Goal: Task Accomplishment & Management: Manage account settings

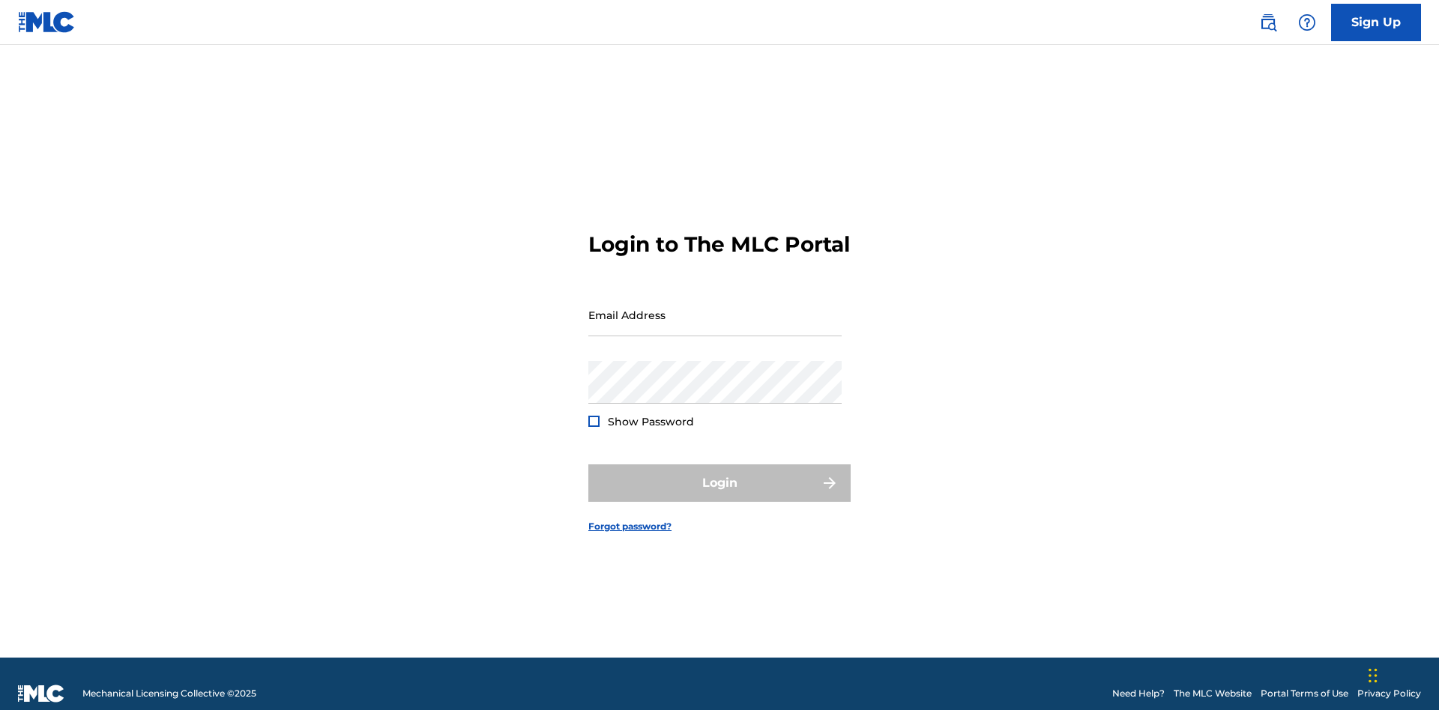
scroll to position [19, 0]
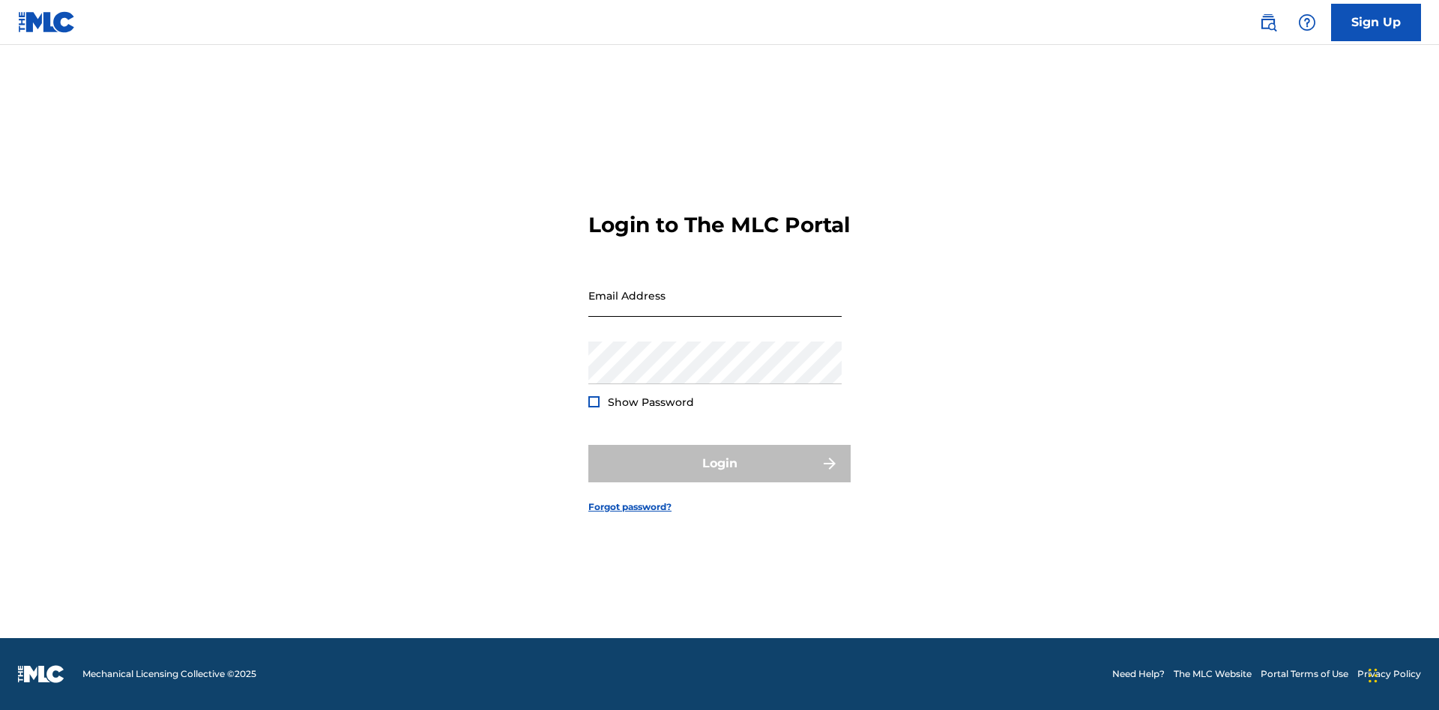
click at [715, 308] on input "Email Address" at bounding box center [714, 295] width 253 height 43
type input "Duke.McTesterson@gmail.com"
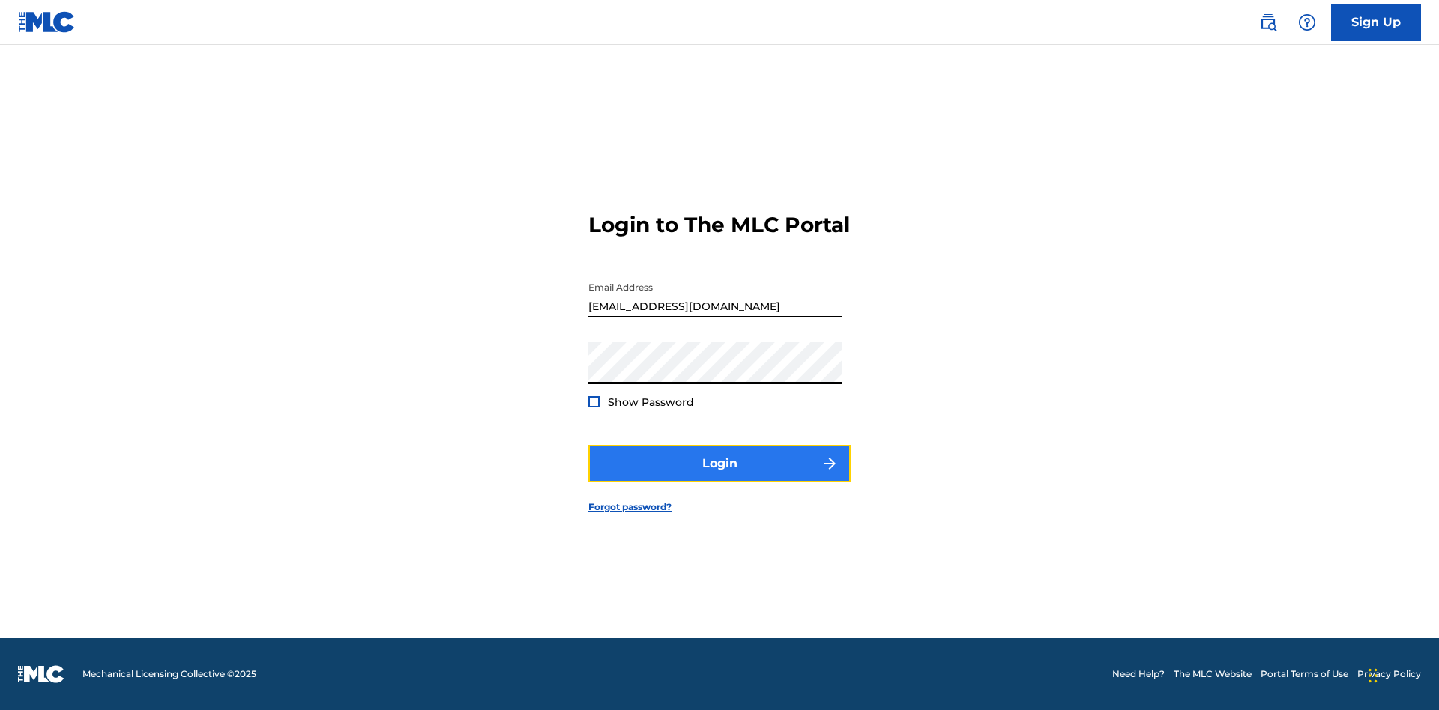
click at [719, 477] on button "Login" at bounding box center [719, 463] width 262 height 37
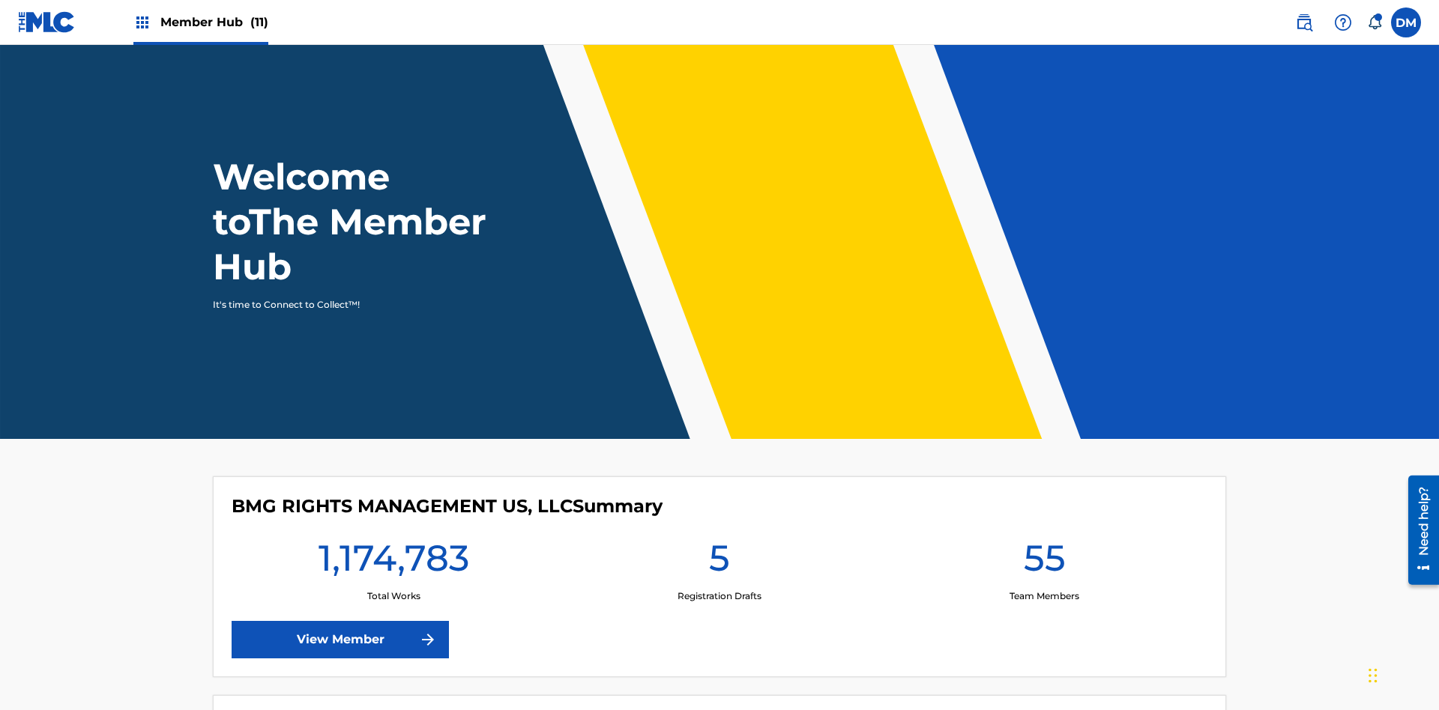
click at [214, 22] on span "Member Hub (11)" at bounding box center [214, 21] width 108 height 17
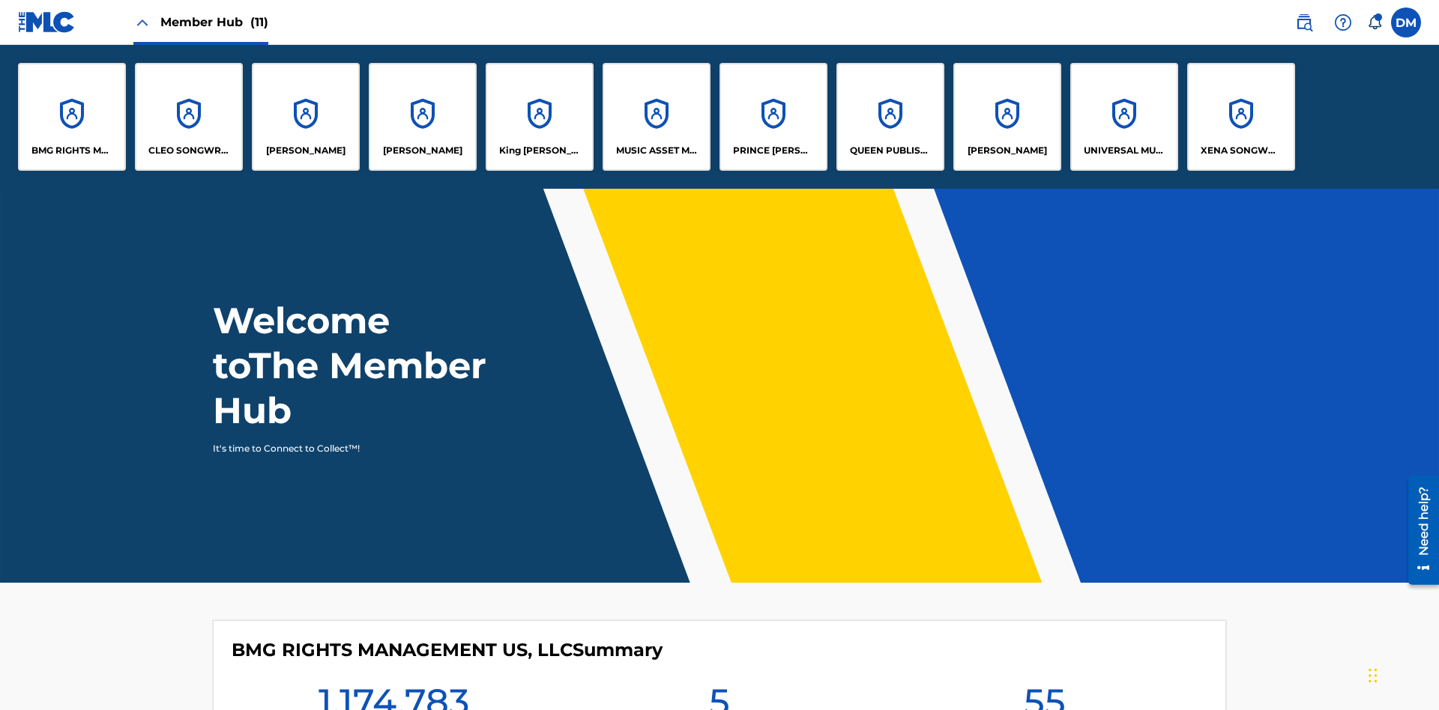
scroll to position [54, 0]
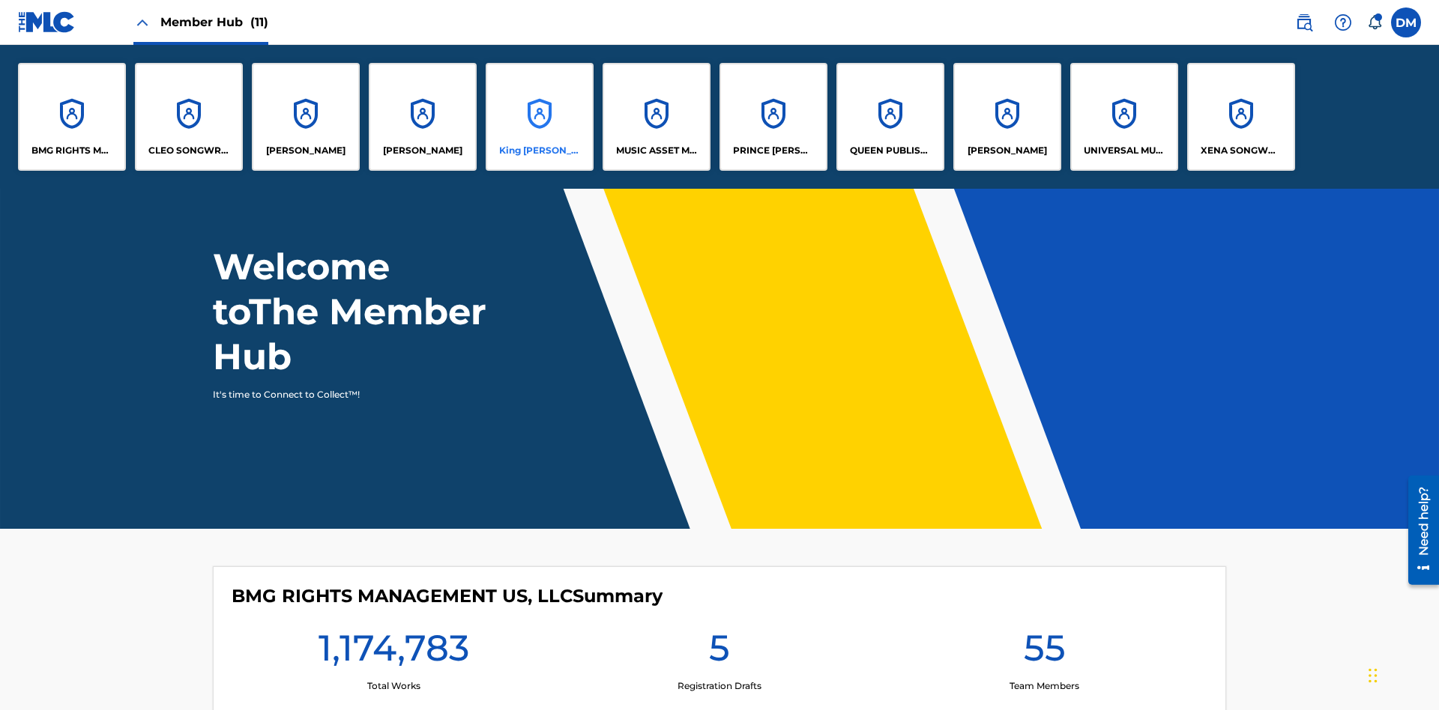
click at [539, 151] on p "King McTesterson" at bounding box center [540, 150] width 82 height 13
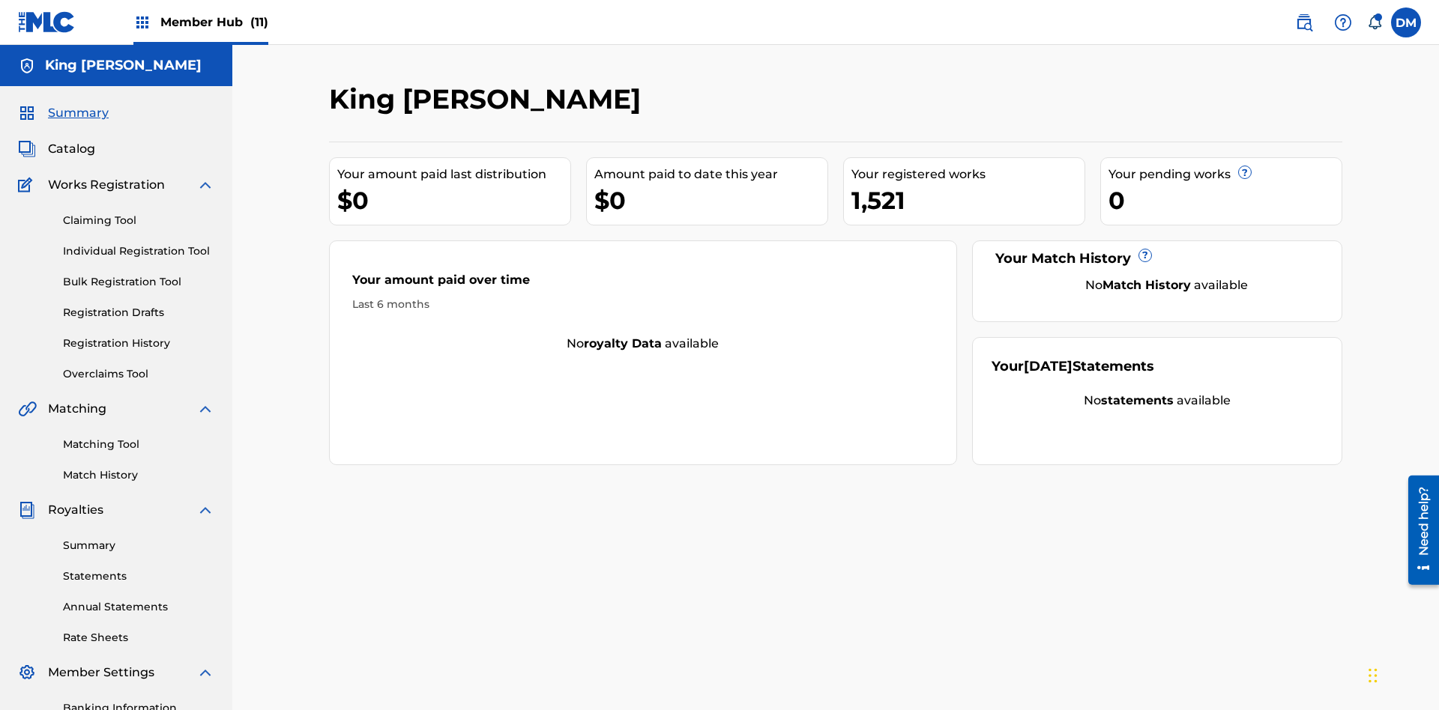
scroll to position [219, 0]
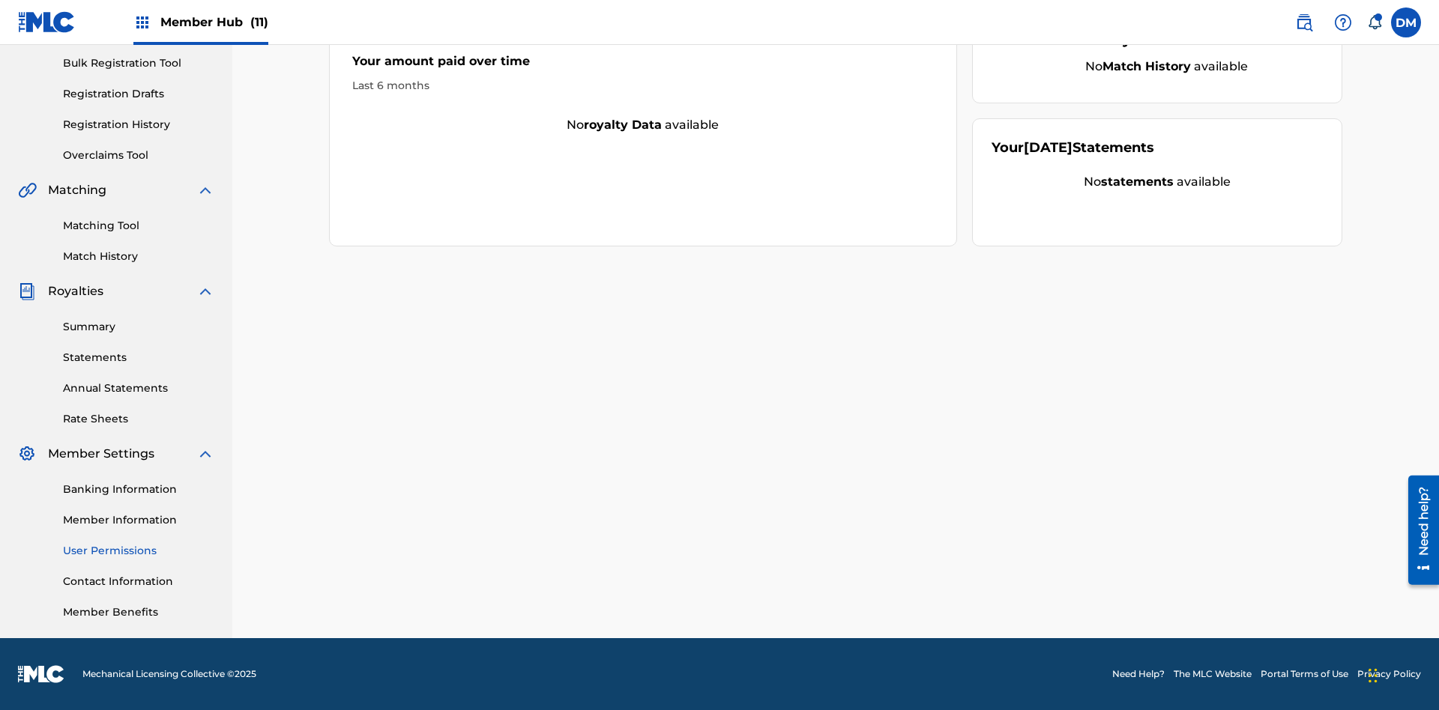
click at [139, 551] on link "User Permissions" at bounding box center [138, 551] width 151 height 16
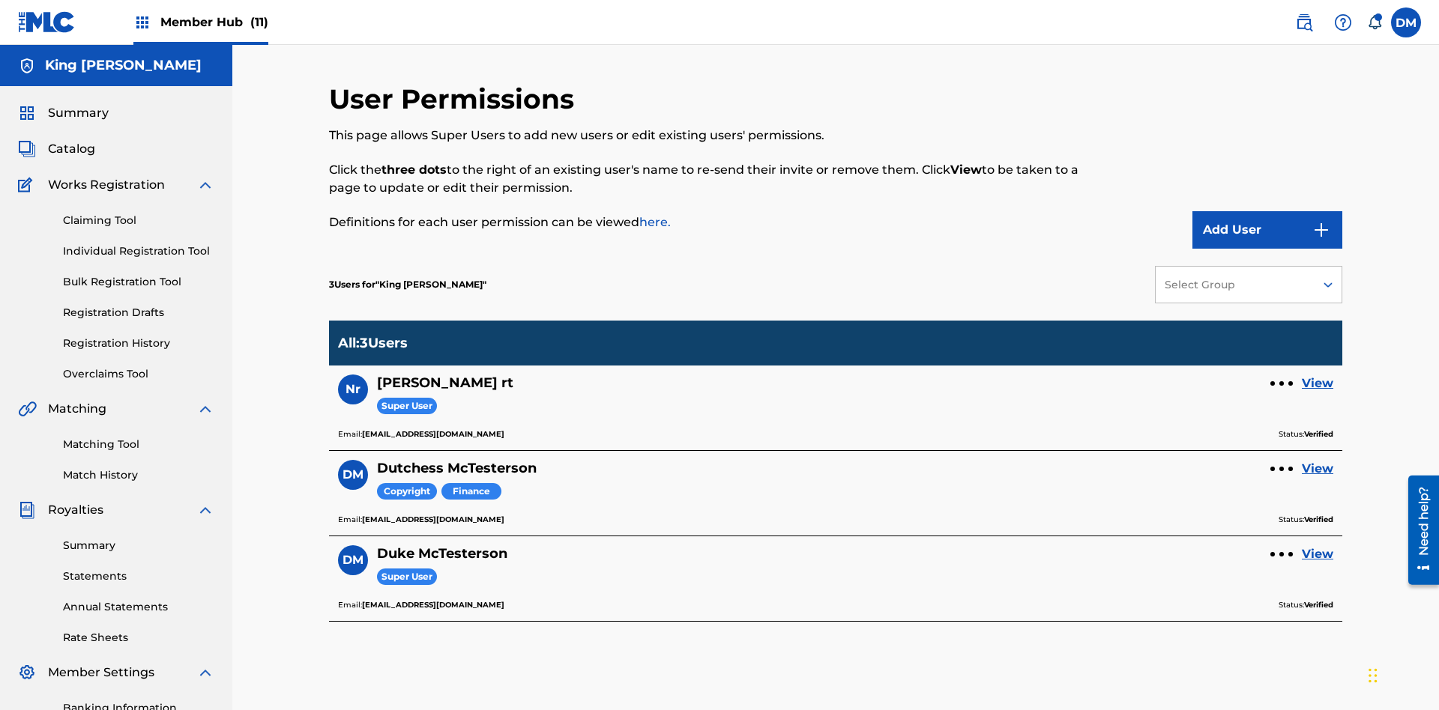
scroll to position [219, 0]
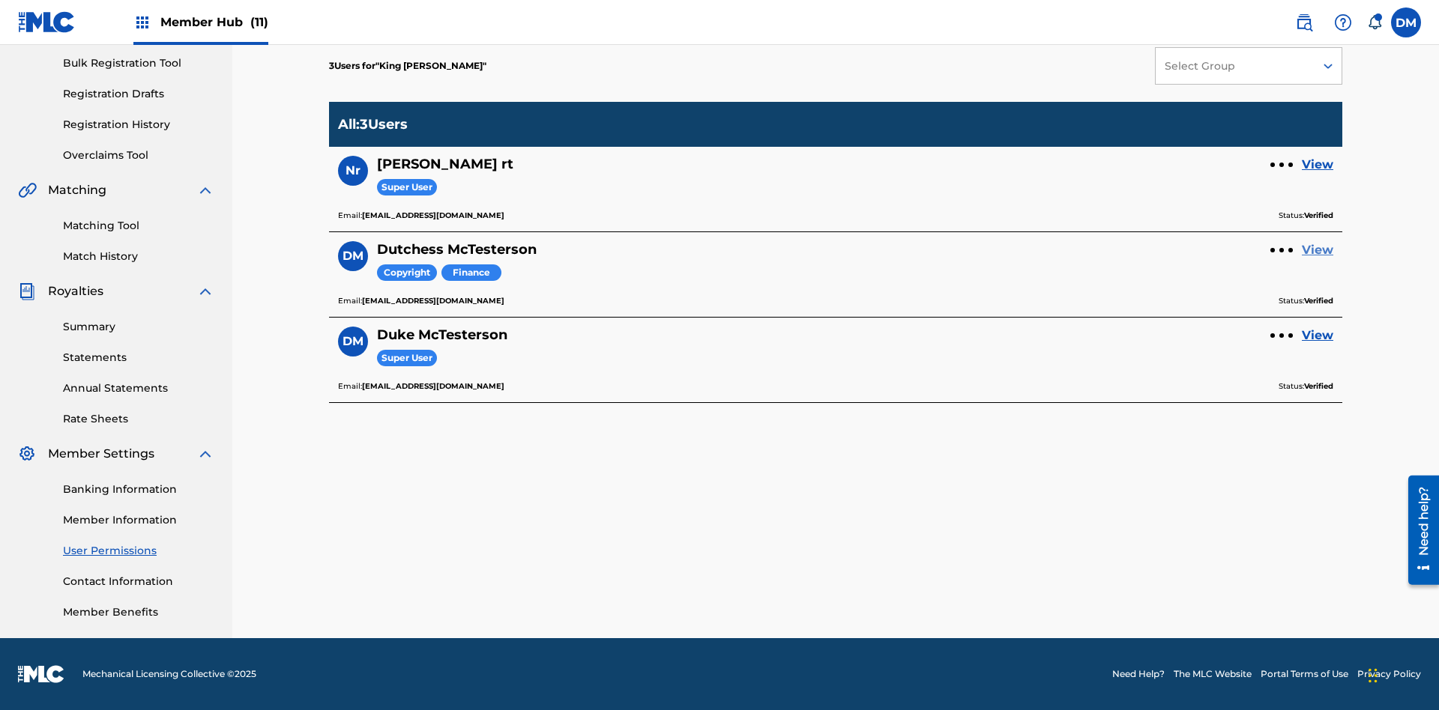
click at [1317, 250] on link "View" at bounding box center [1317, 250] width 31 height 18
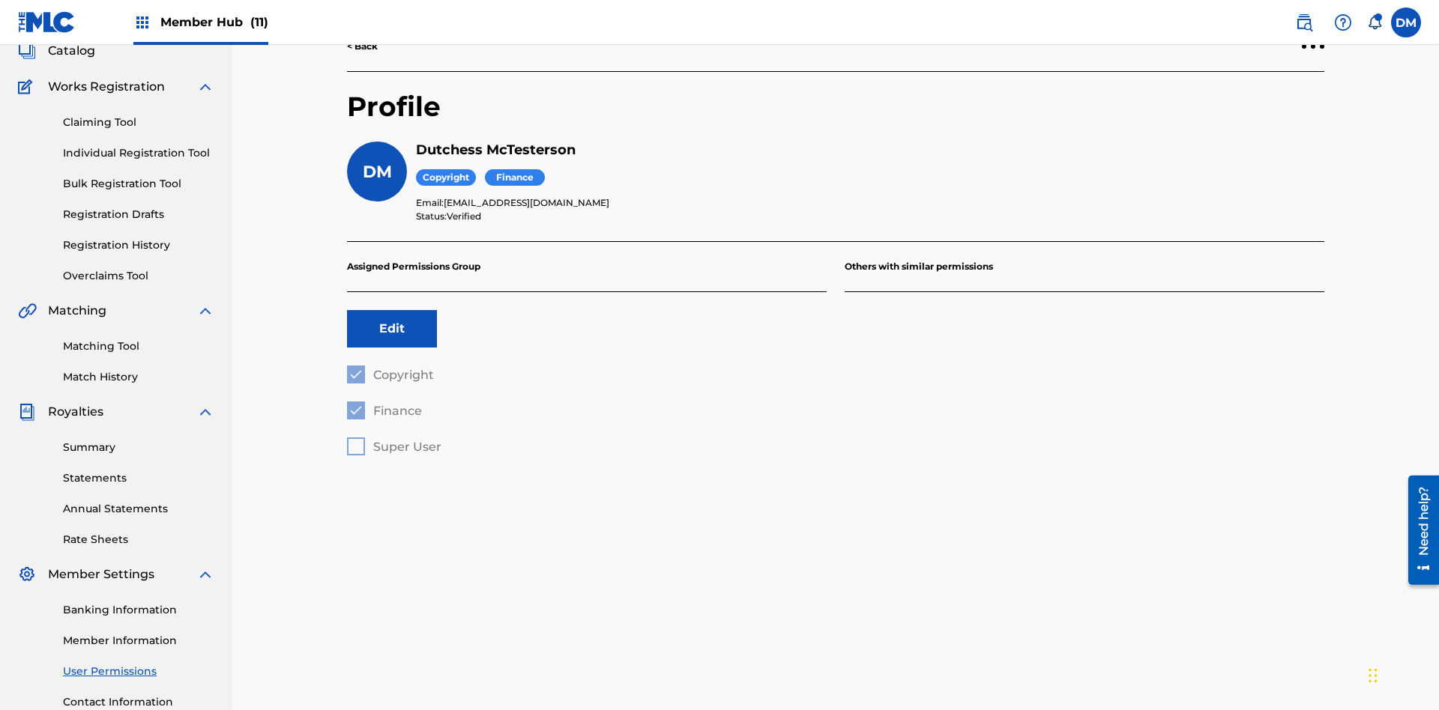
scroll to position [219, 0]
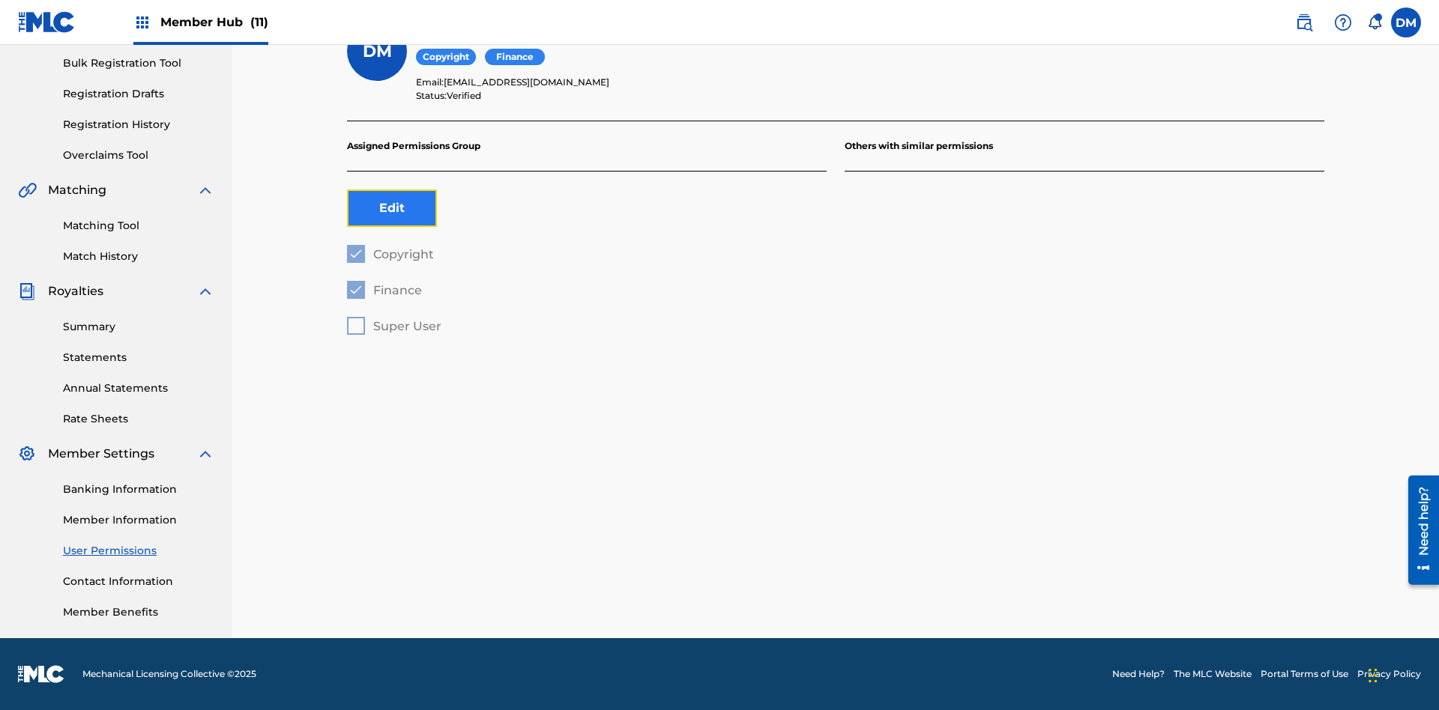
click at [392, 208] on button "Edit" at bounding box center [392, 208] width 90 height 37
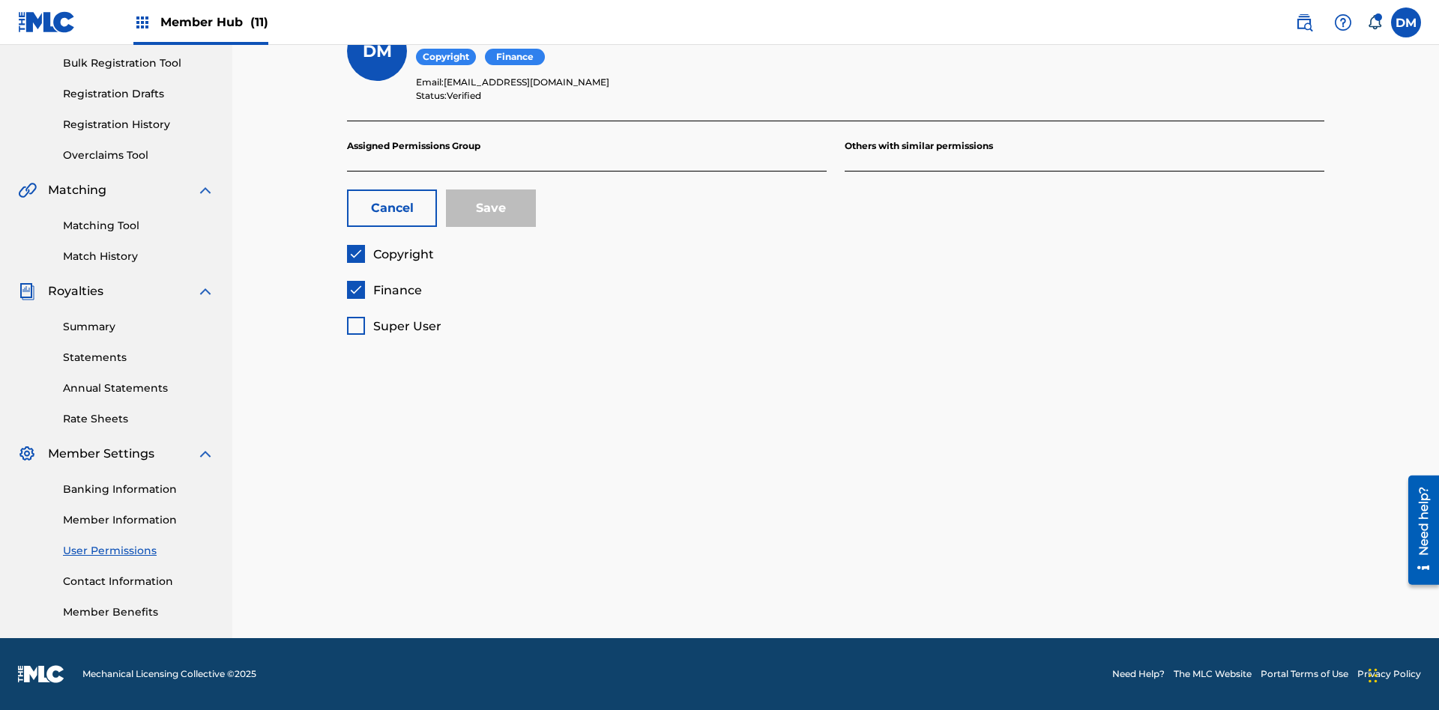
click at [390, 254] on span "Copyright" at bounding box center [403, 254] width 61 height 14
click at [384, 290] on span "Finance" at bounding box center [397, 290] width 49 height 14
click at [393, 326] on span "Super User" at bounding box center [407, 326] width 68 height 14
click at [491, 208] on button "Save" at bounding box center [491, 208] width 90 height 37
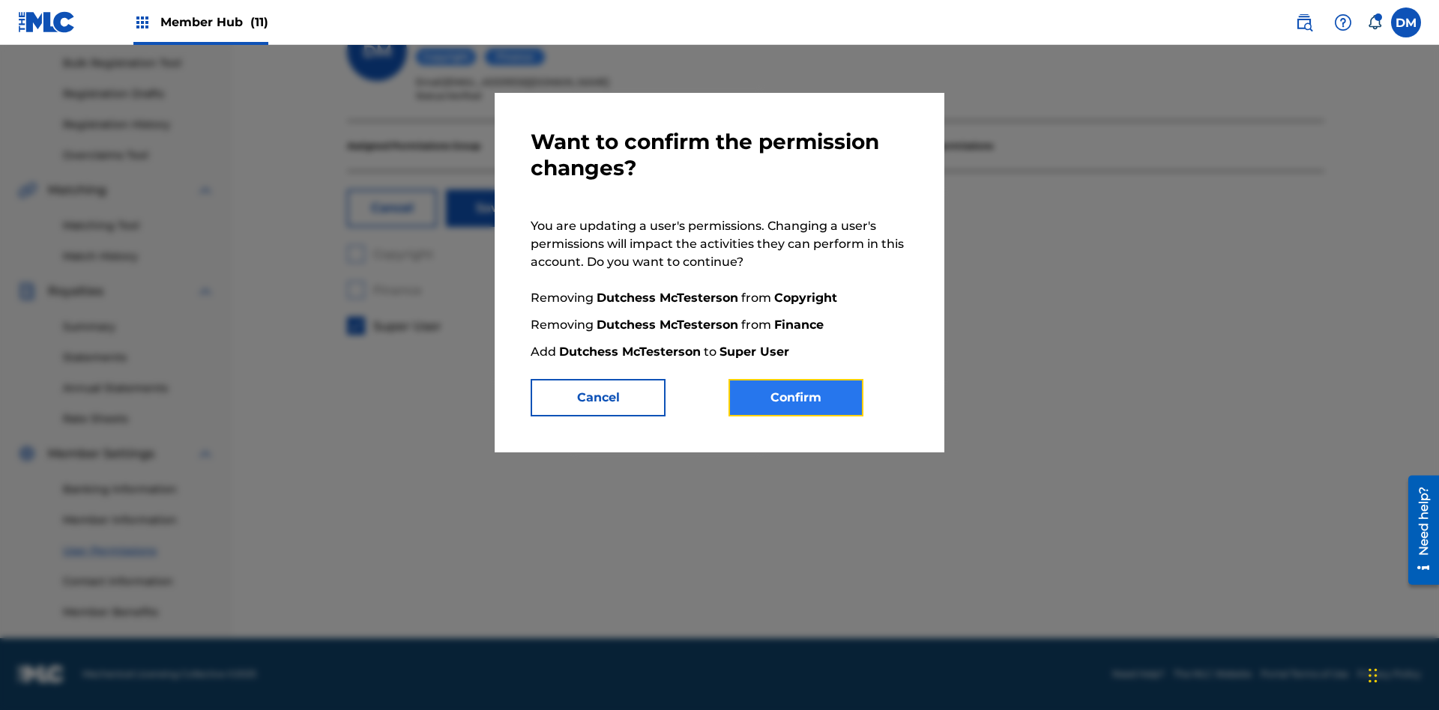
click at [796, 398] on button "Confirm" at bounding box center [795, 397] width 135 height 37
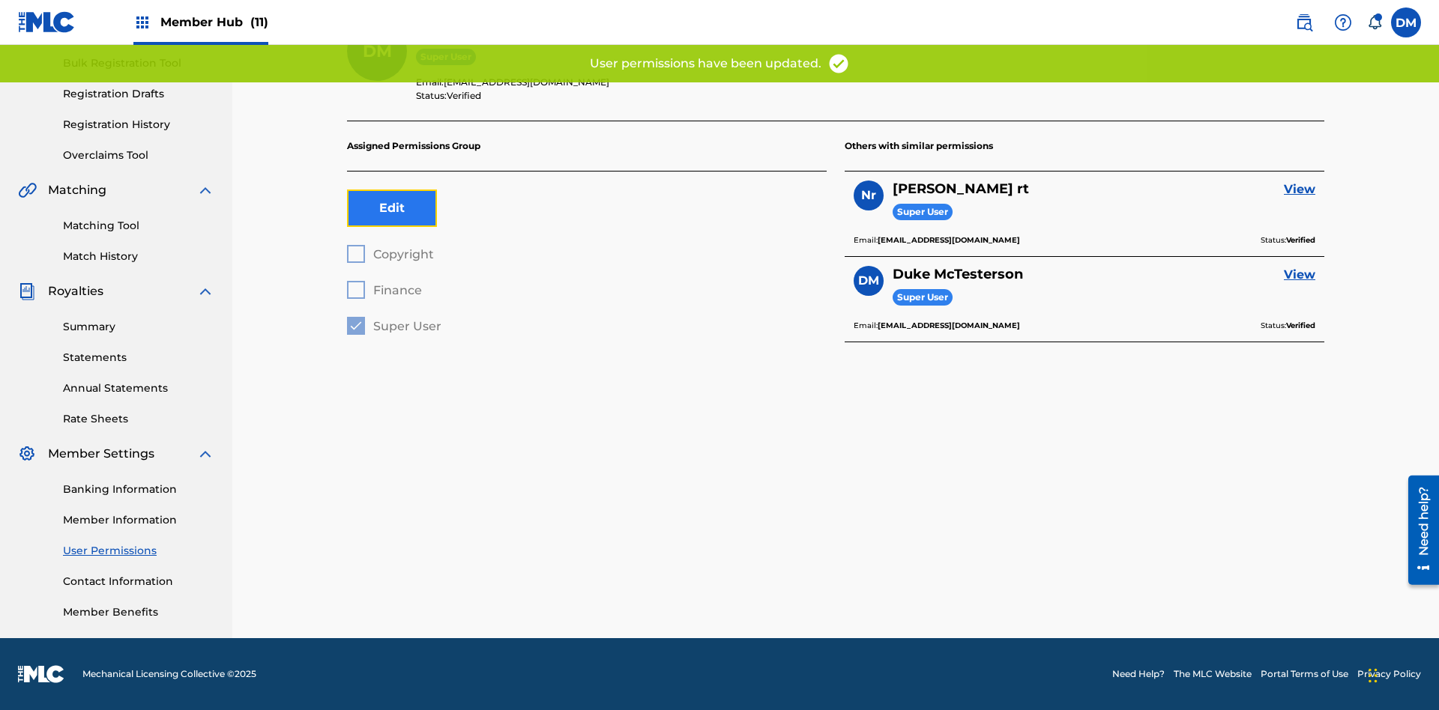
click at [392, 208] on button "Edit" at bounding box center [392, 208] width 90 height 37
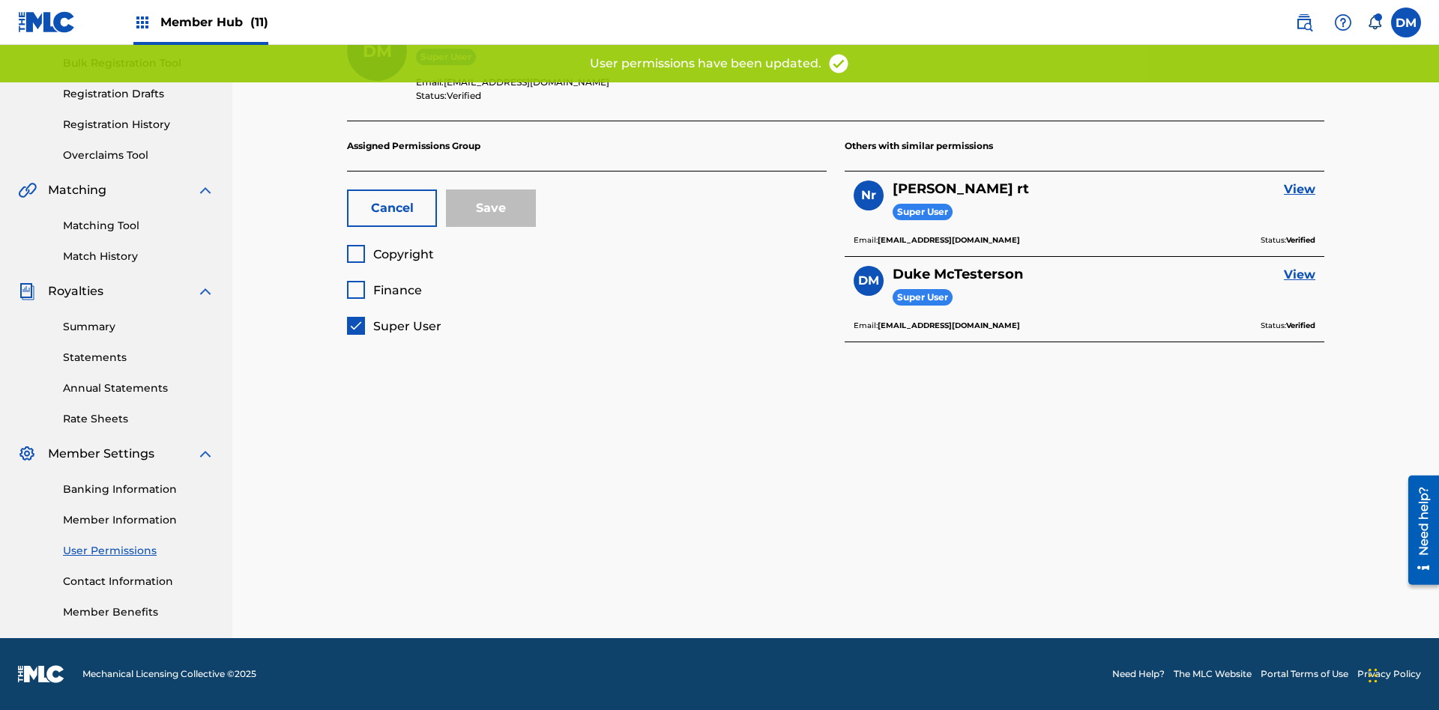
click at [390, 254] on span "Copyright" at bounding box center [403, 254] width 61 height 14
click at [384, 290] on span "Finance" at bounding box center [397, 290] width 49 height 14
click at [491, 208] on button "Save" at bounding box center [491, 208] width 90 height 37
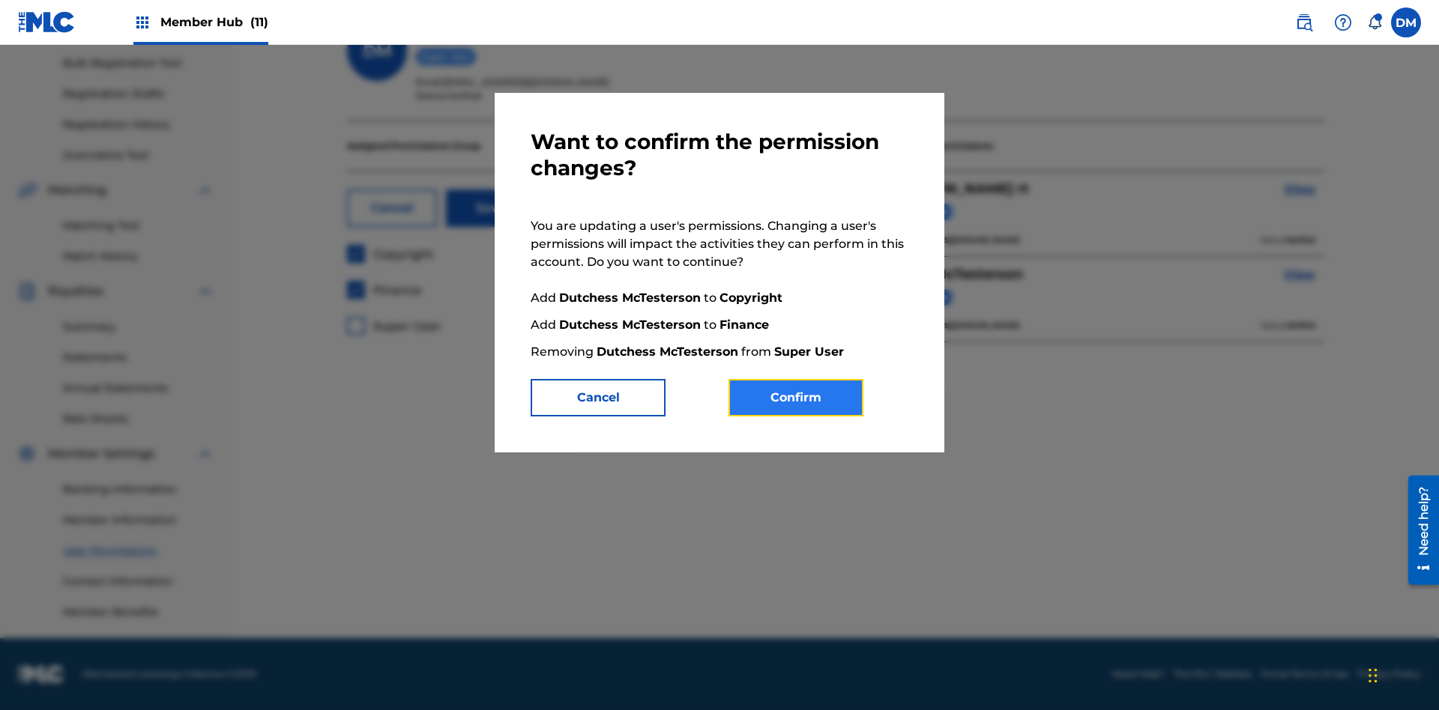
click at [796, 398] on button "Confirm" at bounding box center [795, 397] width 135 height 37
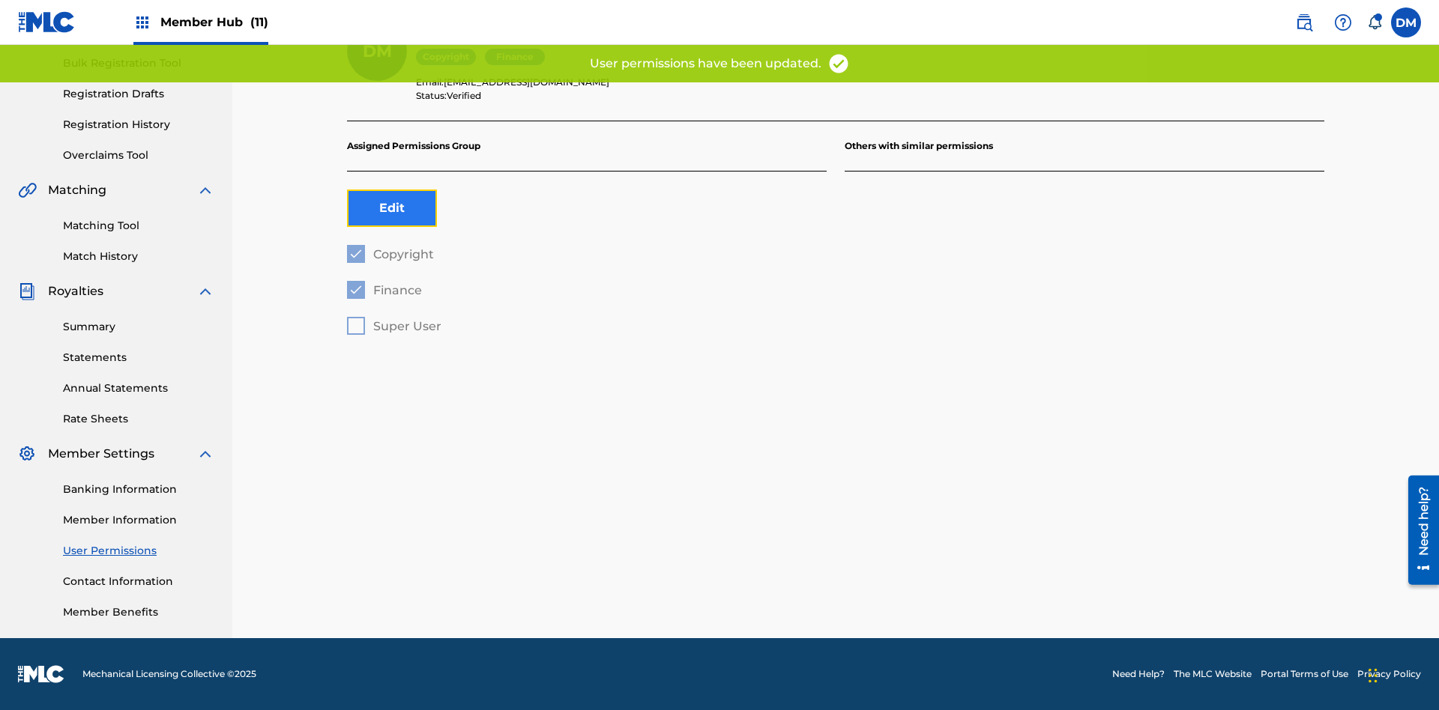
click at [392, 208] on button "Edit" at bounding box center [392, 208] width 90 height 37
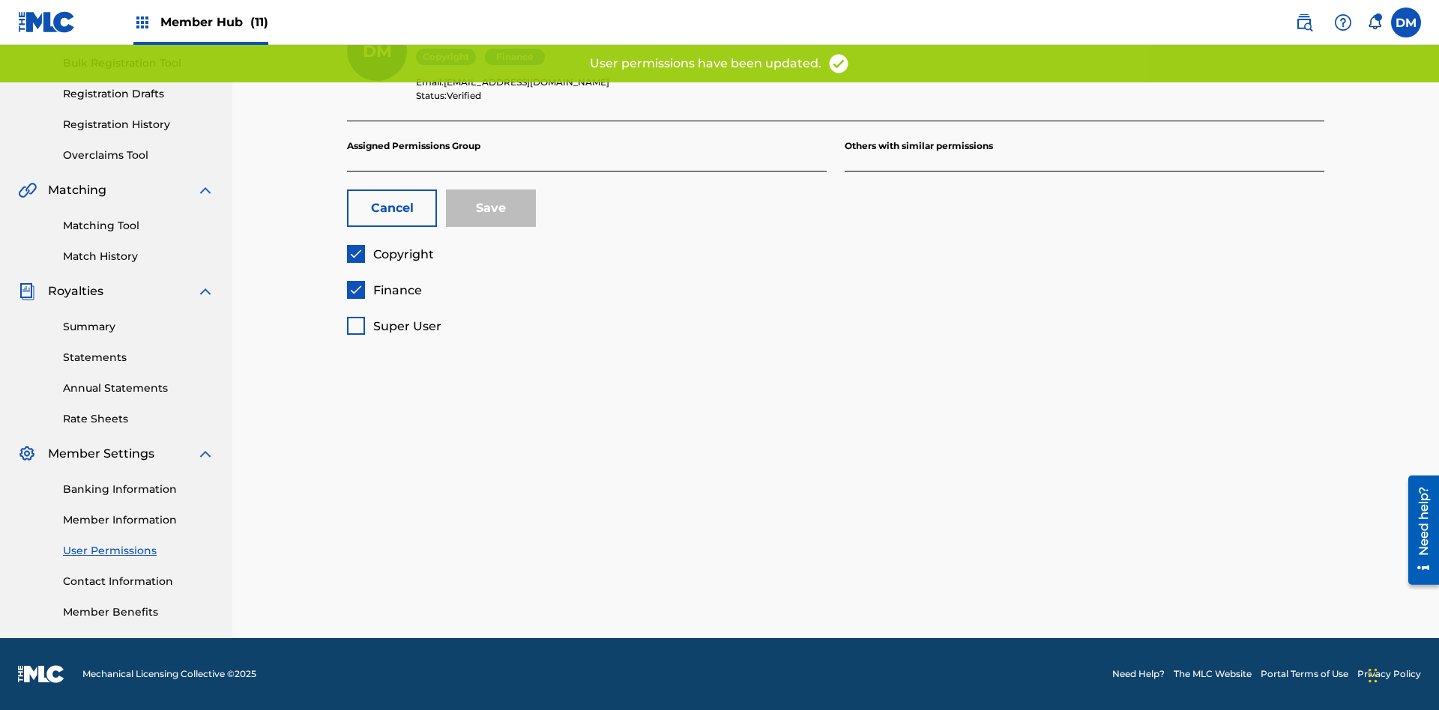
click at [384, 290] on span "Finance" at bounding box center [397, 290] width 49 height 14
click at [491, 208] on button "Save" at bounding box center [491, 208] width 90 height 37
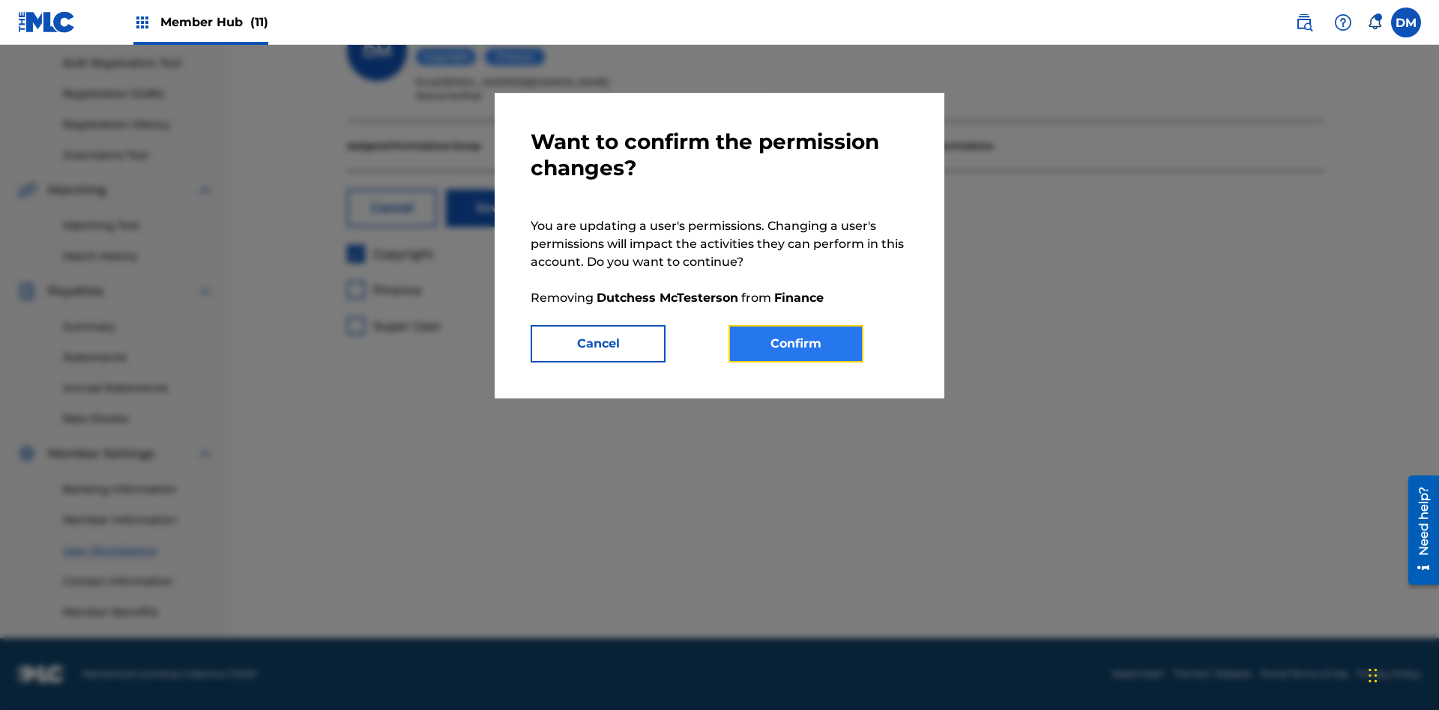
click at [796, 344] on button "Confirm" at bounding box center [795, 343] width 135 height 37
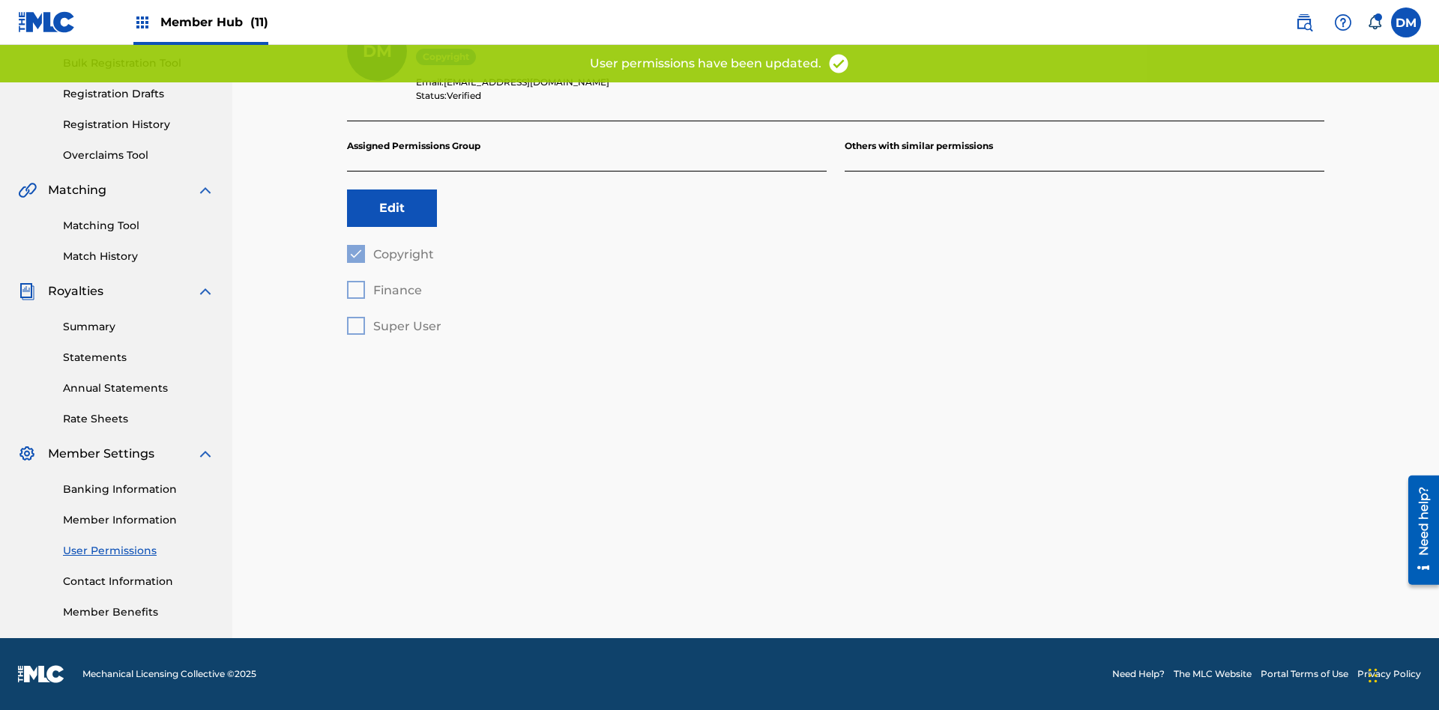
scroll to position [177, 0]
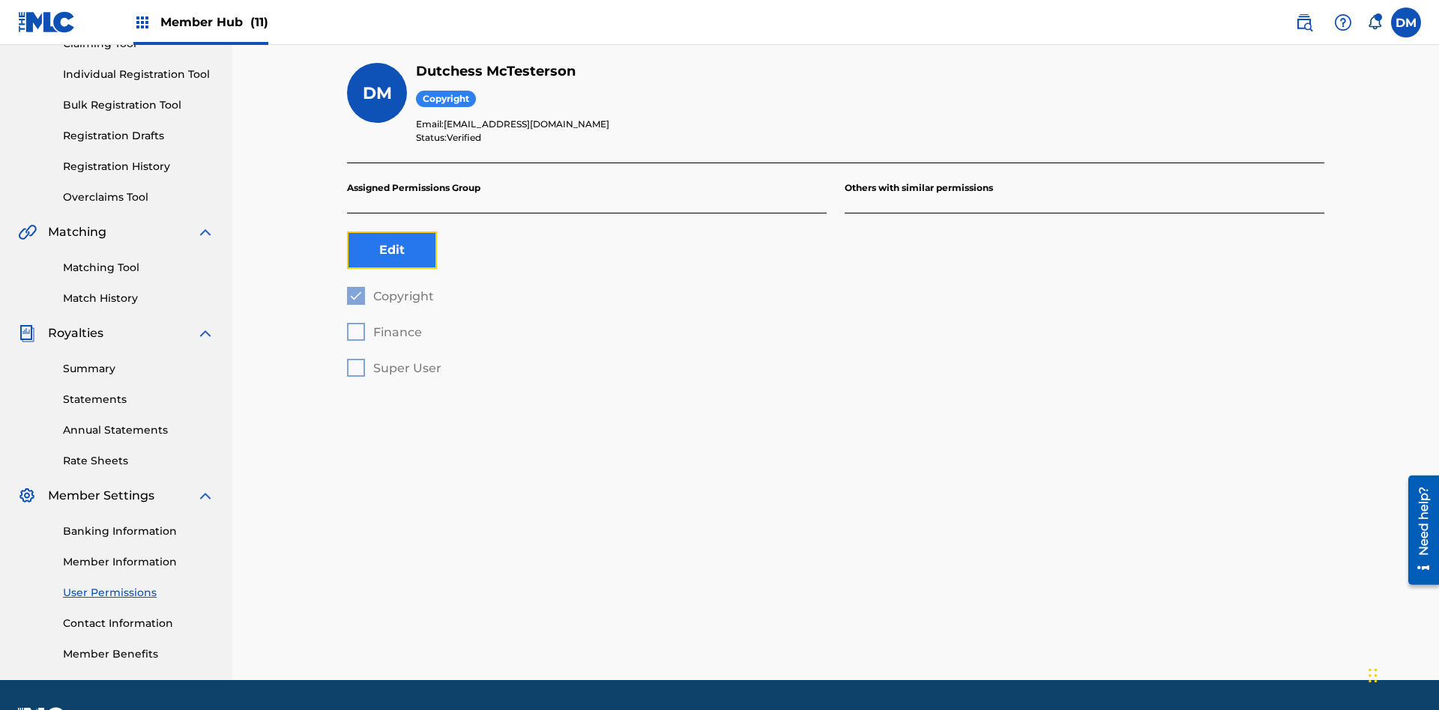
click at [392, 232] on button "Edit" at bounding box center [392, 250] width 90 height 37
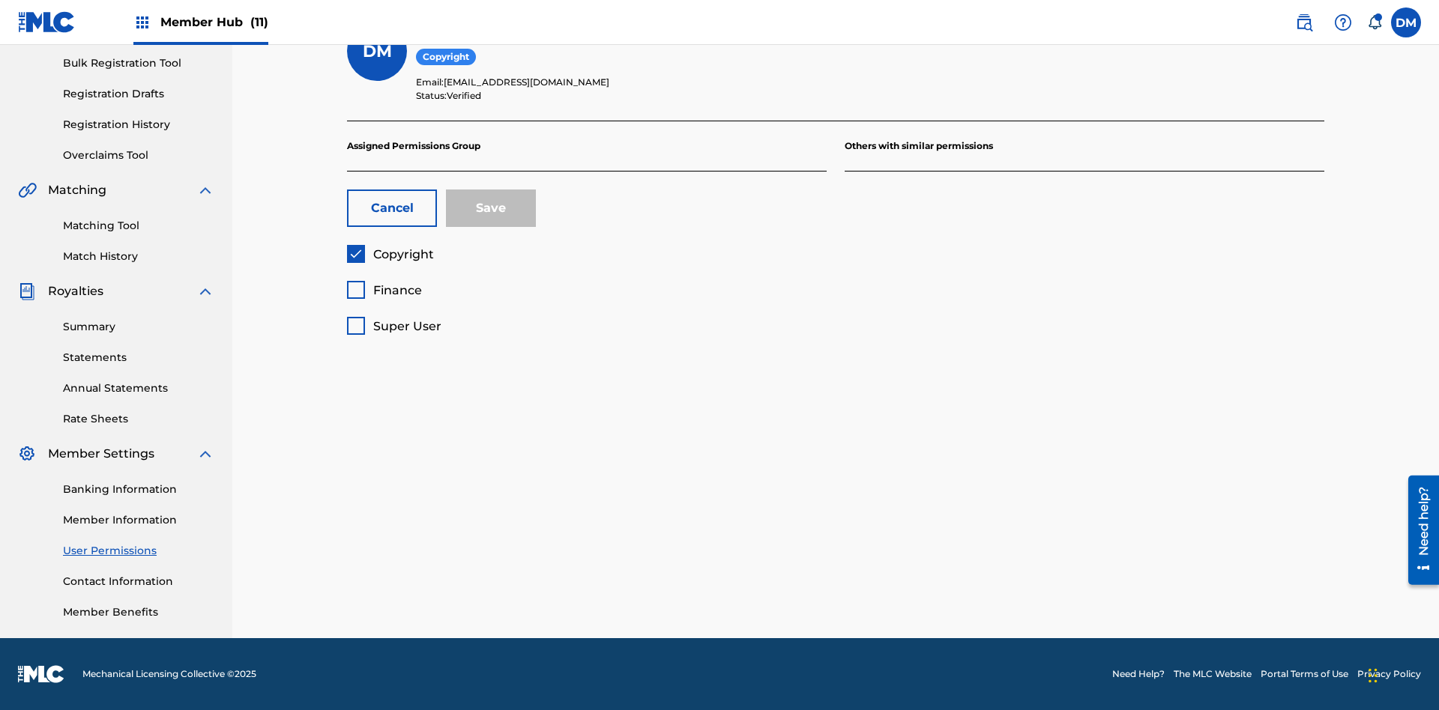
click at [390, 254] on span "Copyright" at bounding box center [403, 254] width 61 height 14
click at [384, 290] on span "Finance" at bounding box center [397, 290] width 49 height 14
click at [491, 208] on button "Save" at bounding box center [491, 208] width 90 height 37
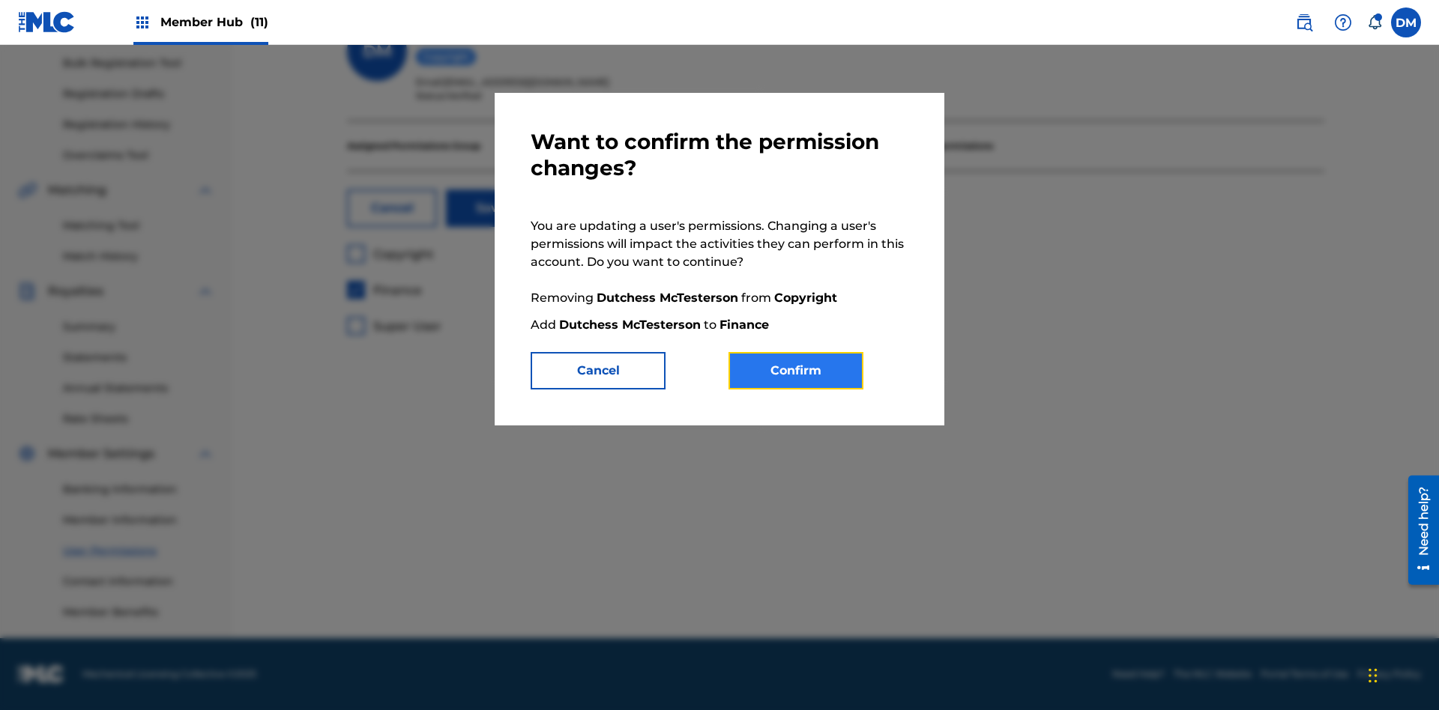
click at [796, 371] on button "Confirm" at bounding box center [795, 370] width 135 height 37
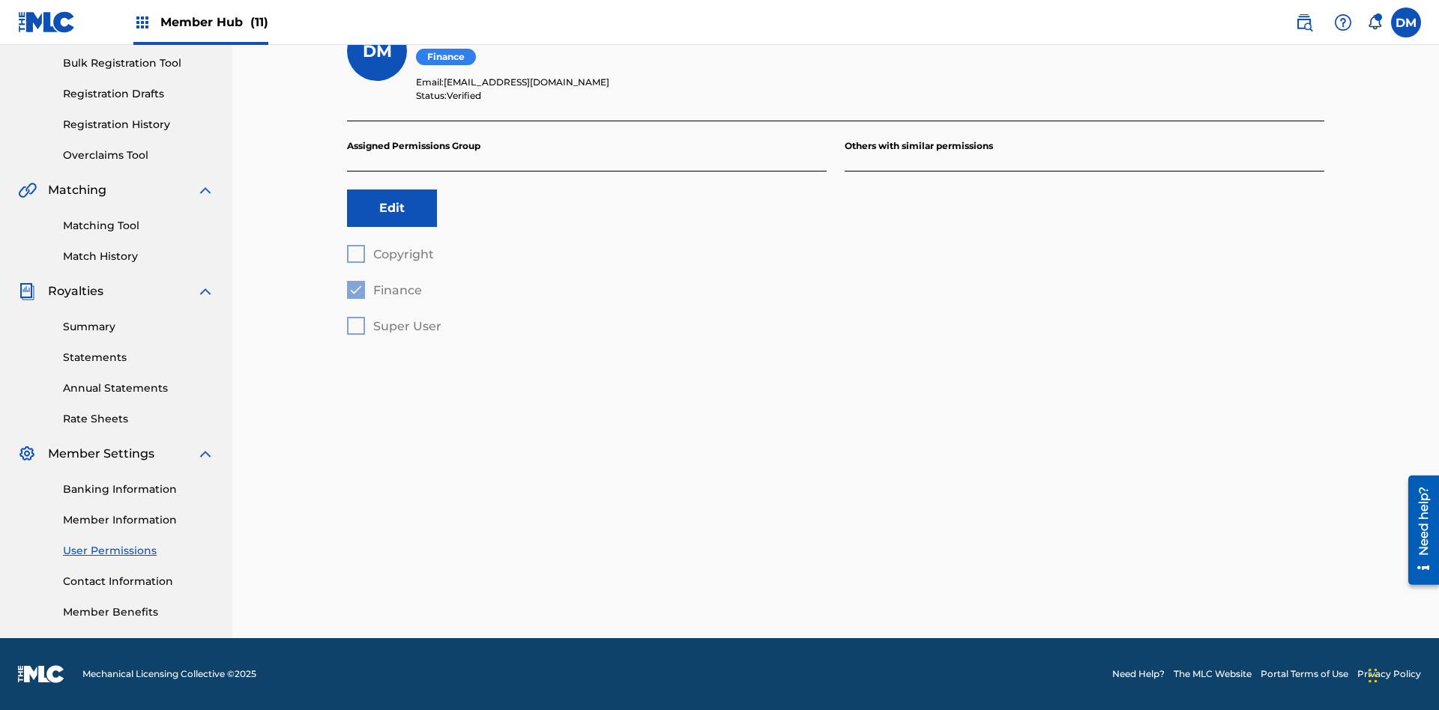
scroll to position [177, 0]
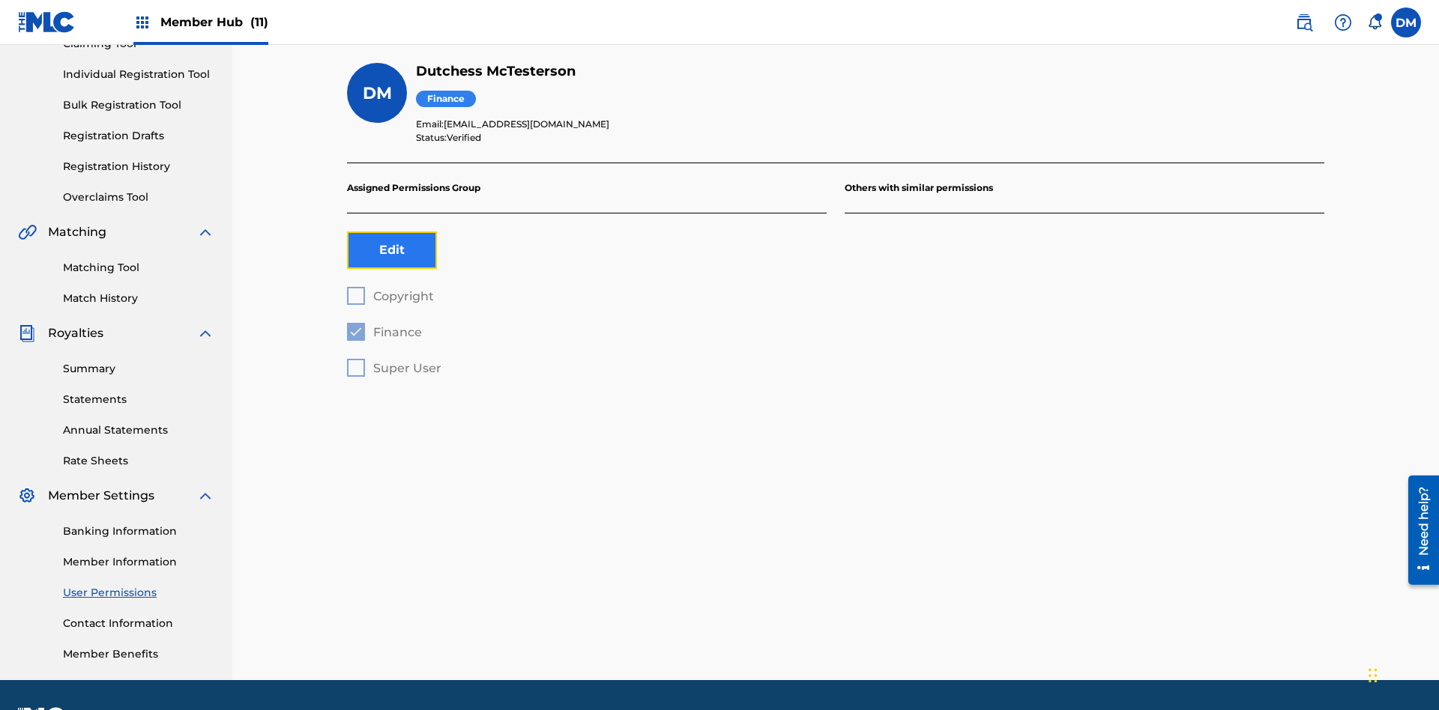
click at [392, 232] on button "Edit" at bounding box center [392, 250] width 90 height 37
click at [384, 325] on span "Finance" at bounding box center [397, 332] width 49 height 14
click at [393, 361] on span "Super User" at bounding box center [407, 368] width 68 height 14
click at [491, 232] on button "Save" at bounding box center [491, 250] width 90 height 37
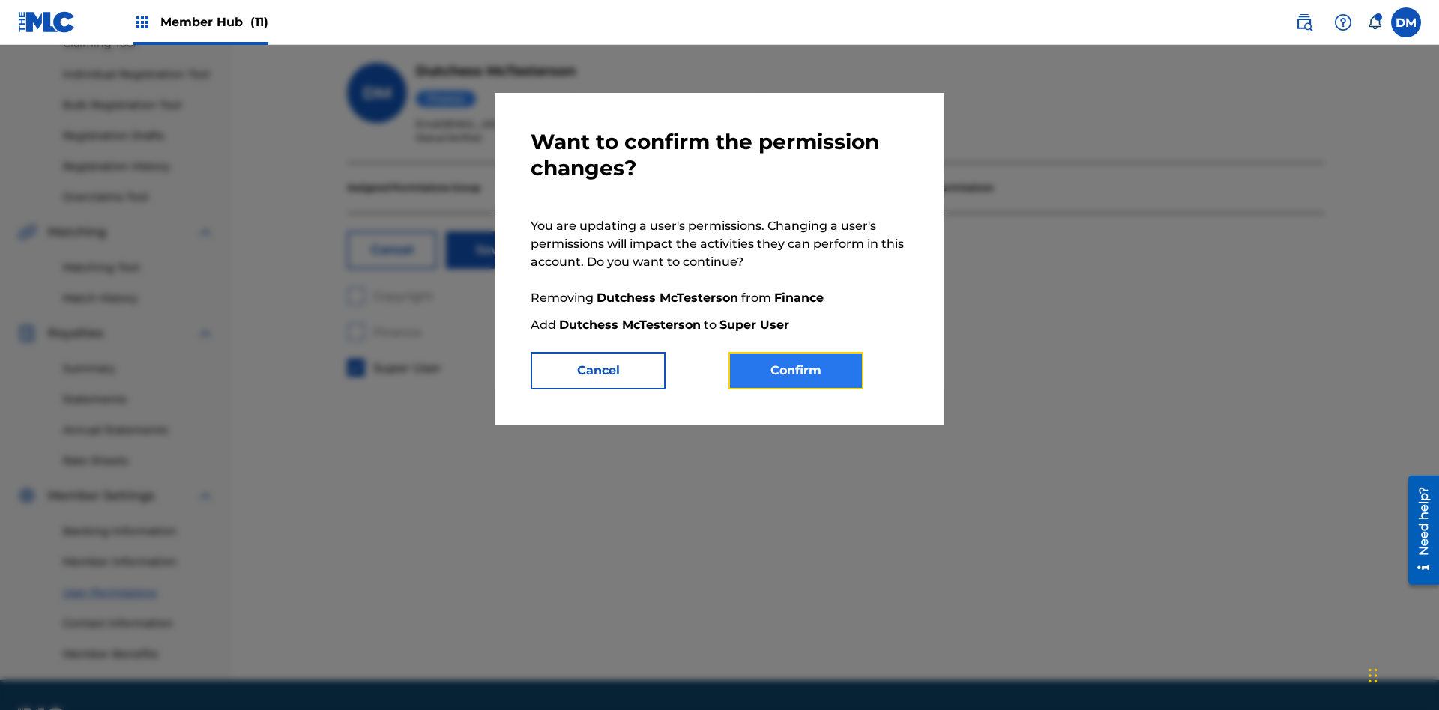
click at [796, 371] on button "Confirm" at bounding box center [795, 370] width 135 height 37
